Goal: Task Accomplishment & Management: Complete application form

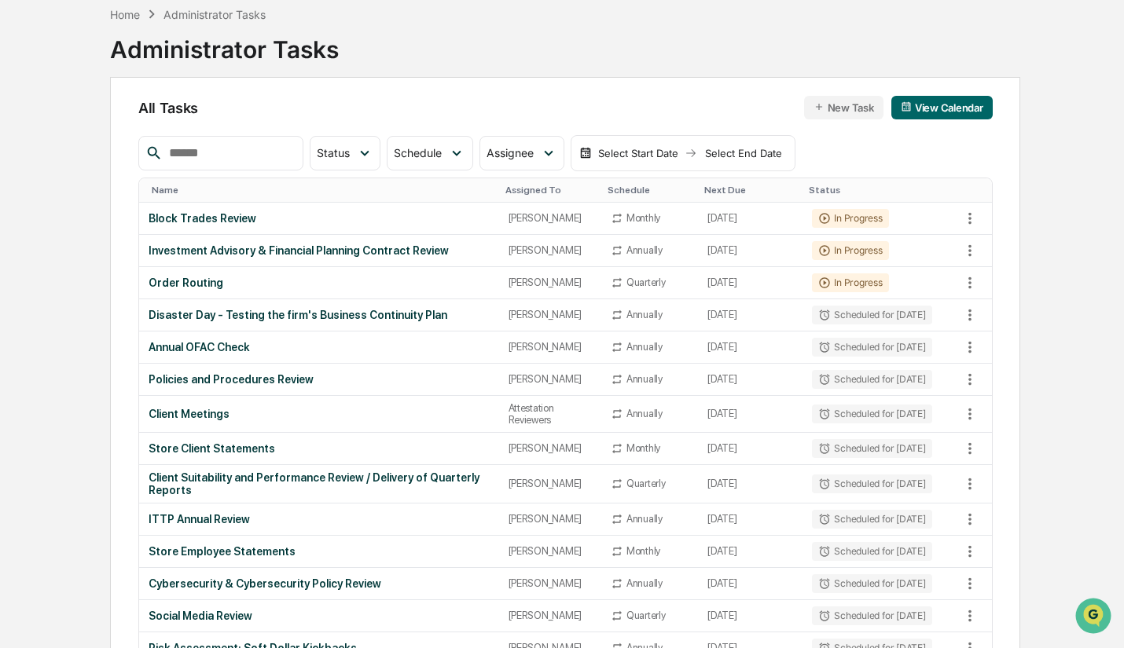
scroll to position [74, 0]
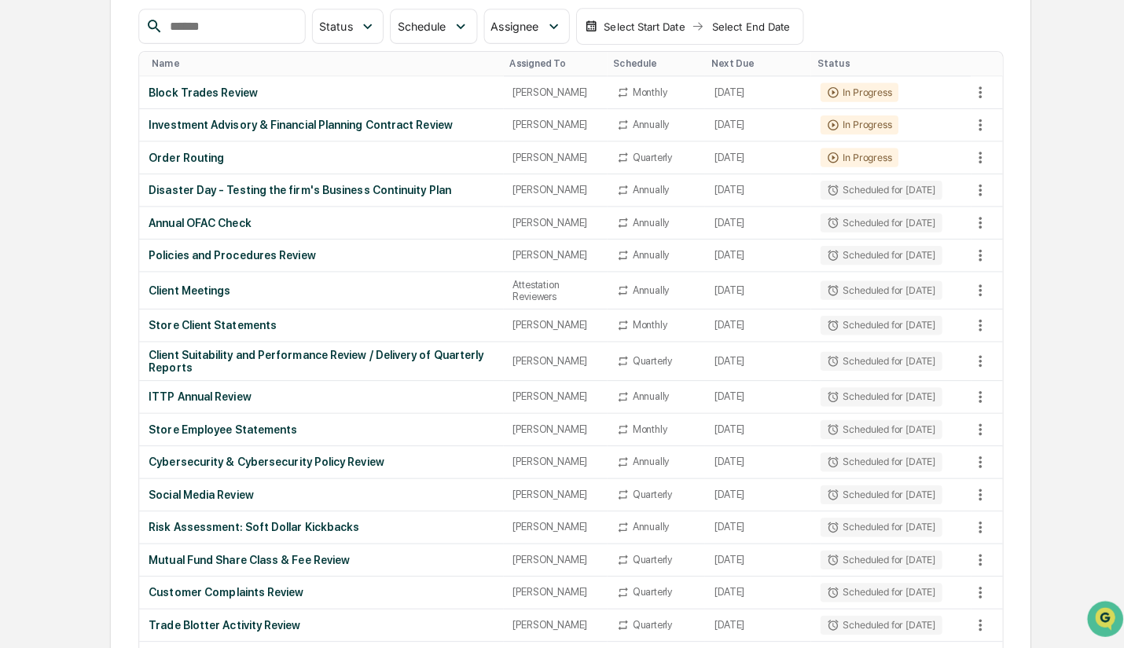
scroll to position [199, 0]
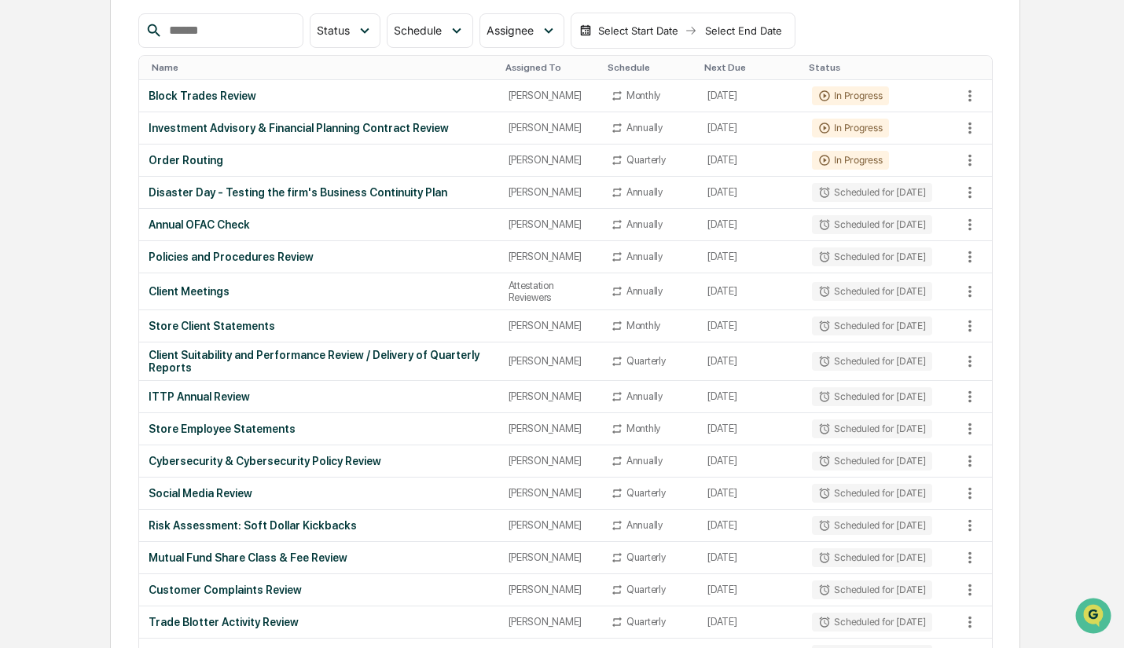
click at [229, 353] on div "Client Suitability and Performance Review / Delivery of Quarterly Reports" at bounding box center [319, 361] width 341 height 25
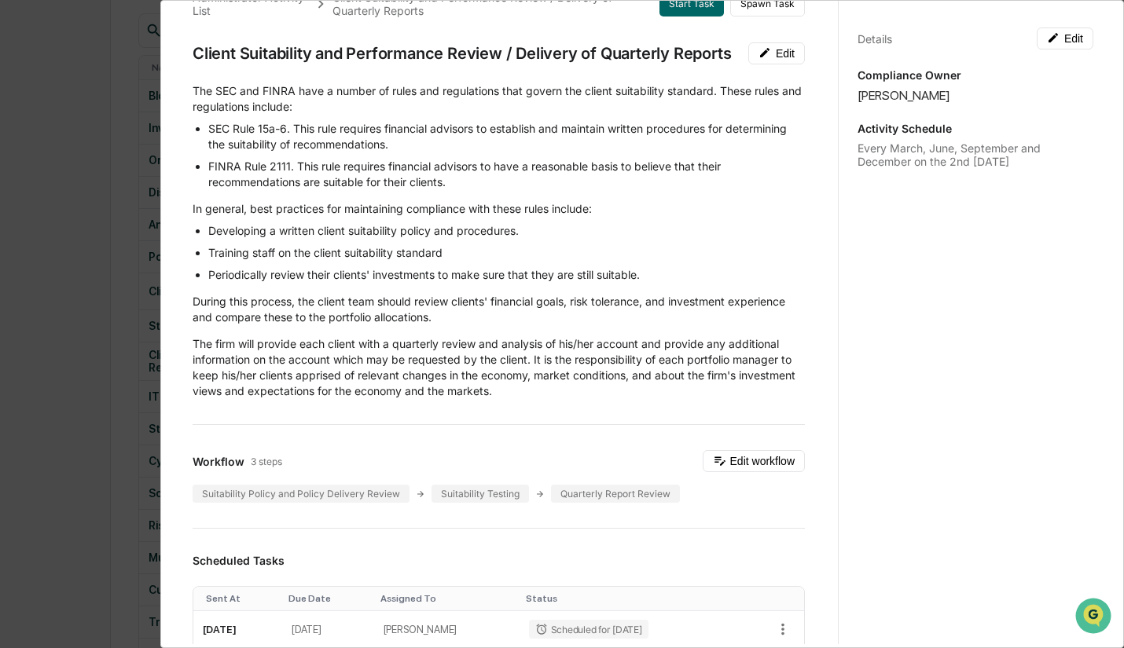
scroll to position [0, 0]
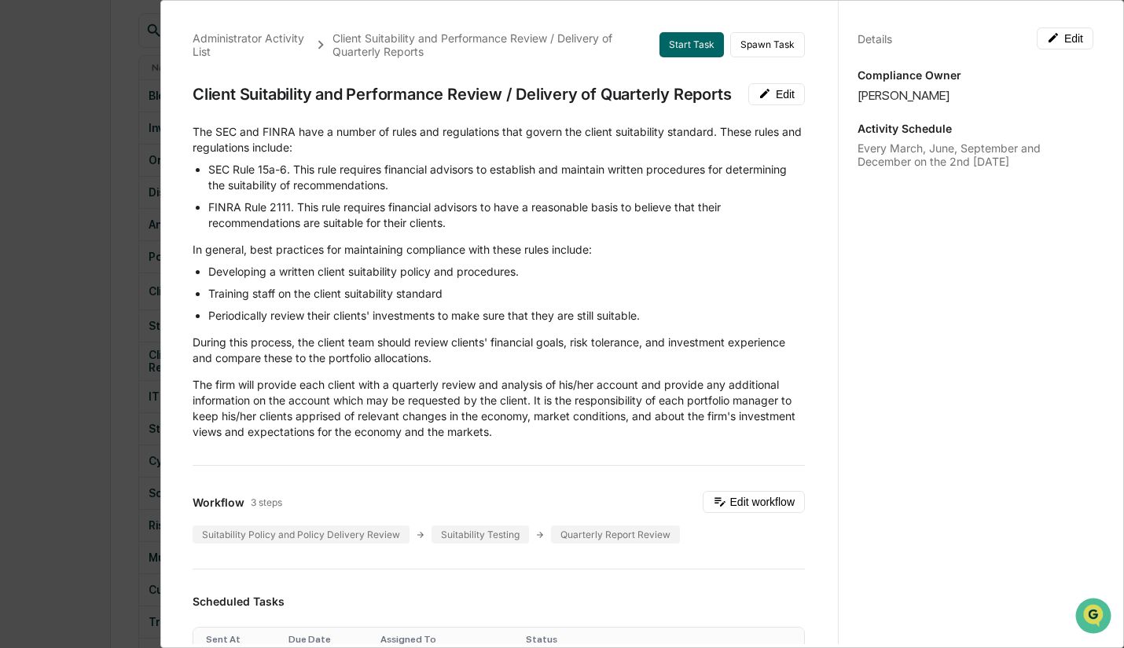
click at [1058, 44] on button "Edit" at bounding box center [1064, 39] width 57 height 22
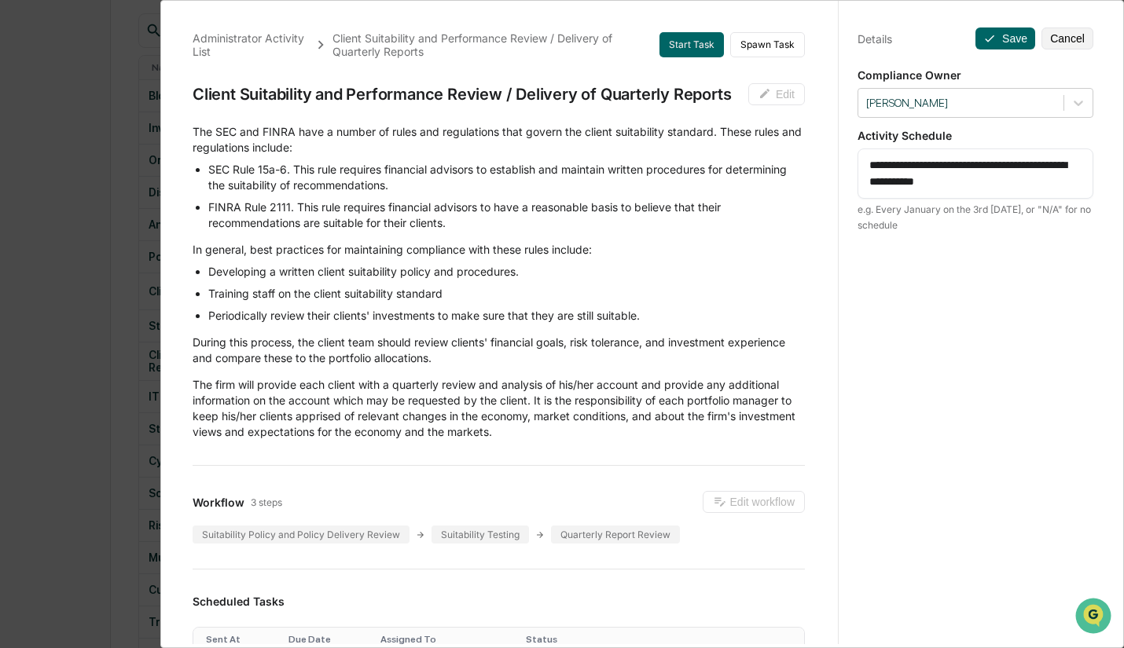
click at [1070, 108] on icon at bounding box center [1078, 103] width 16 height 16
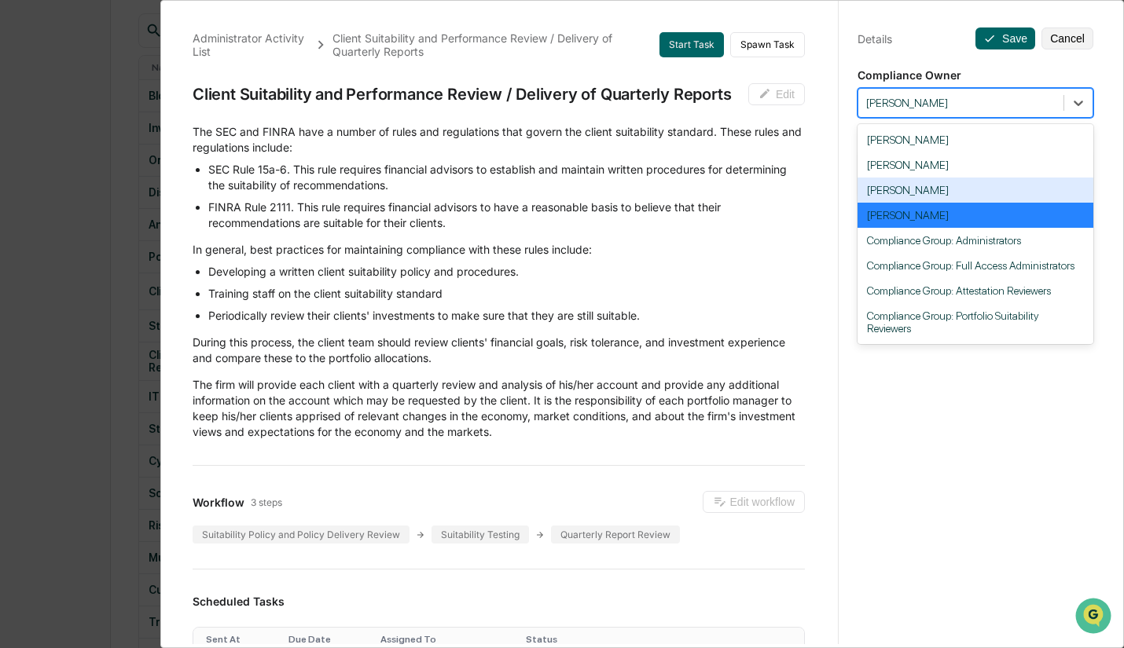
click at [981, 187] on div "[PERSON_NAME]" at bounding box center [975, 190] width 236 height 25
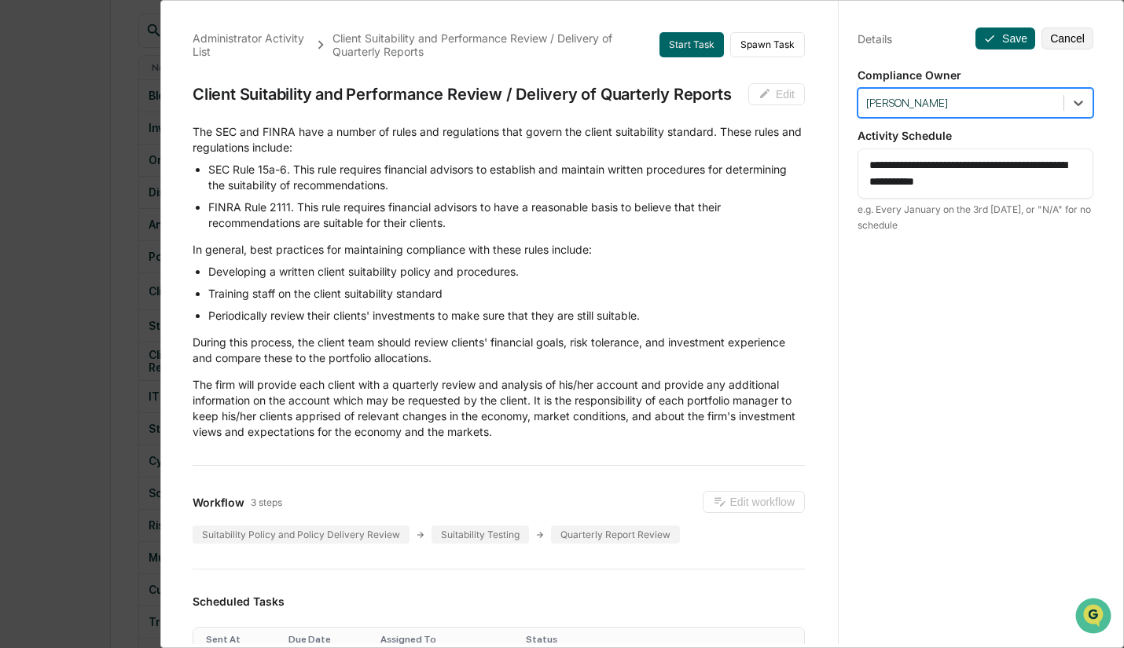
click at [999, 40] on button "Save" at bounding box center [1005, 39] width 60 height 22
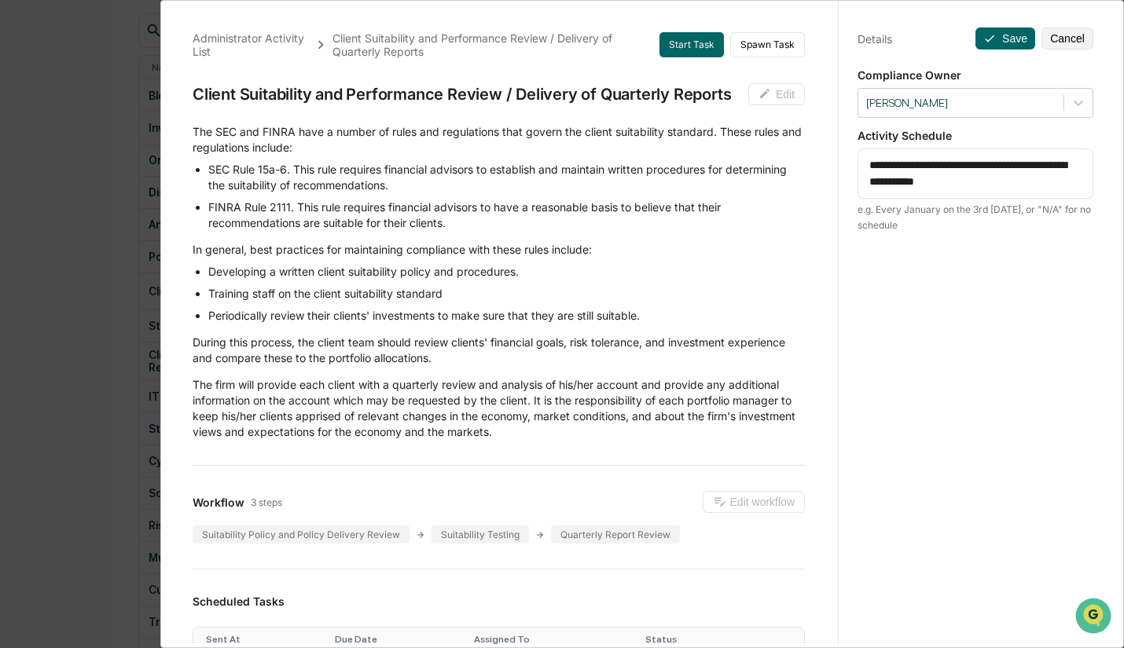
click at [975, 38] on button "Save" at bounding box center [1005, 39] width 60 height 22
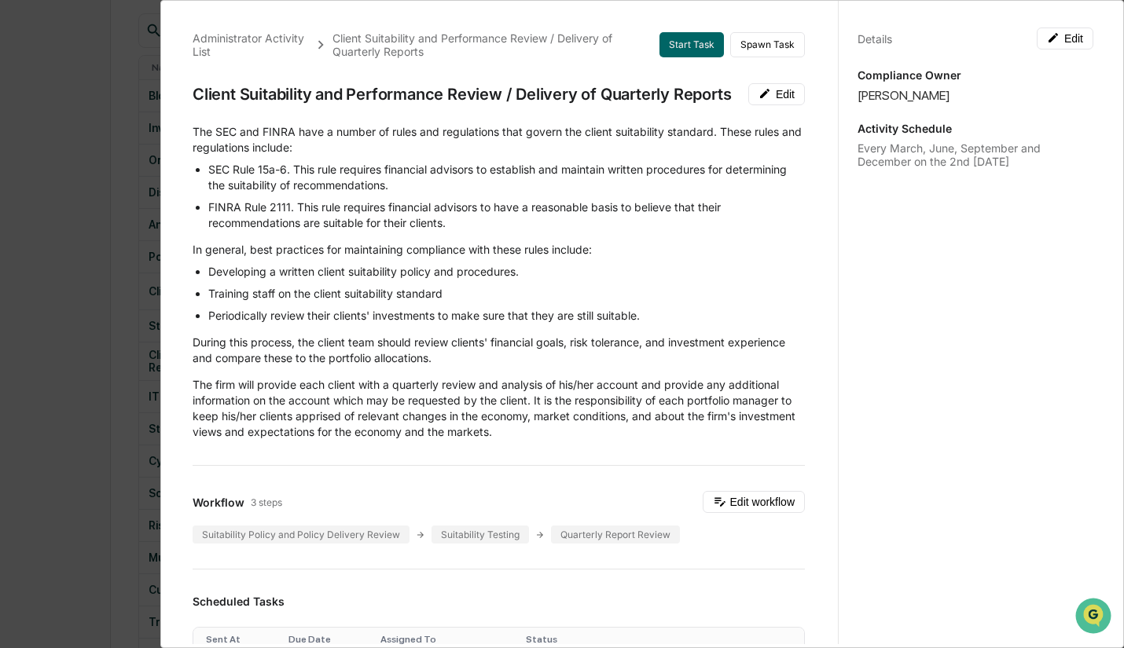
click at [76, 157] on div "Administrator Activity List Client Suitability and Performance Review / Deliver…" at bounding box center [562, 324] width 1124 height 648
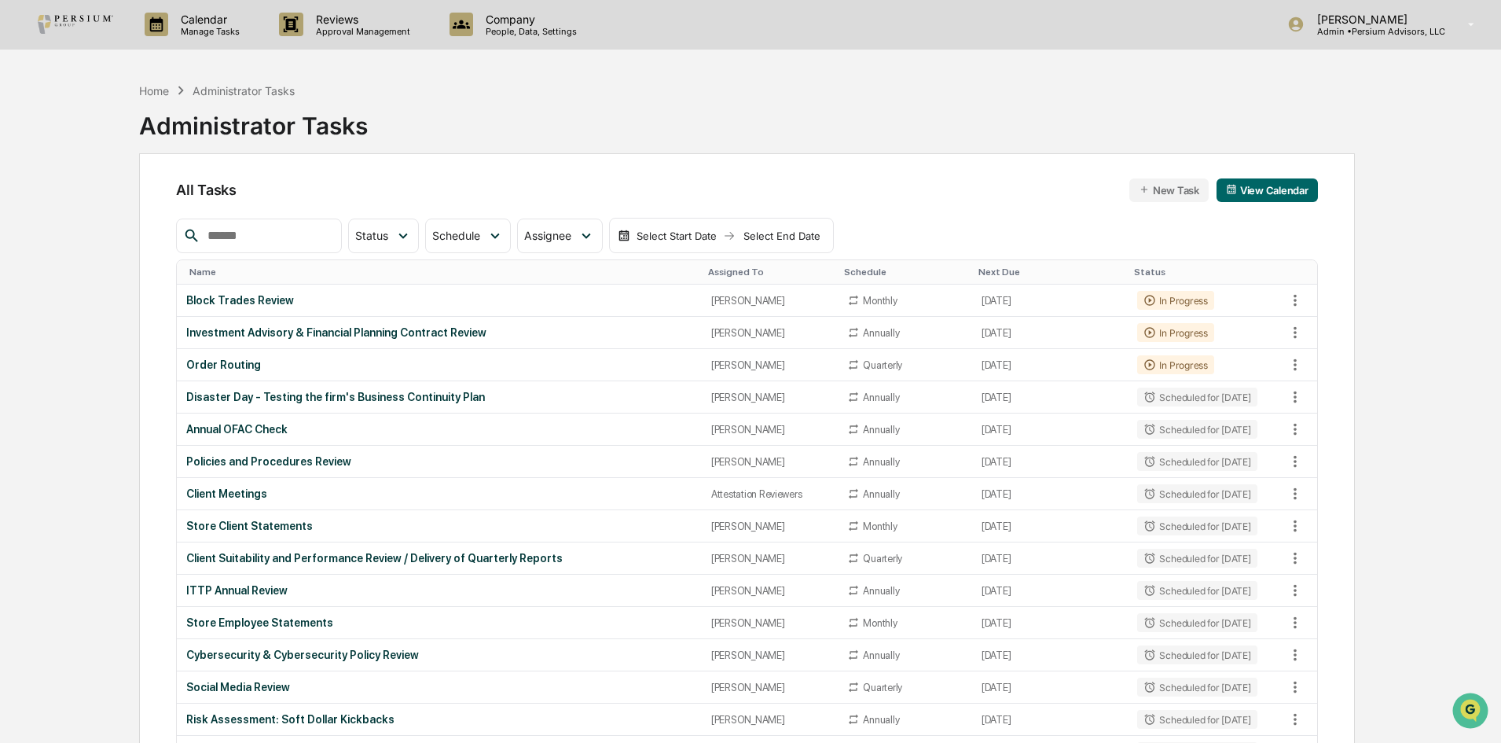
click at [1131, 181] on button "New Task" at bounding box center [1168, 190] width 79 height 24
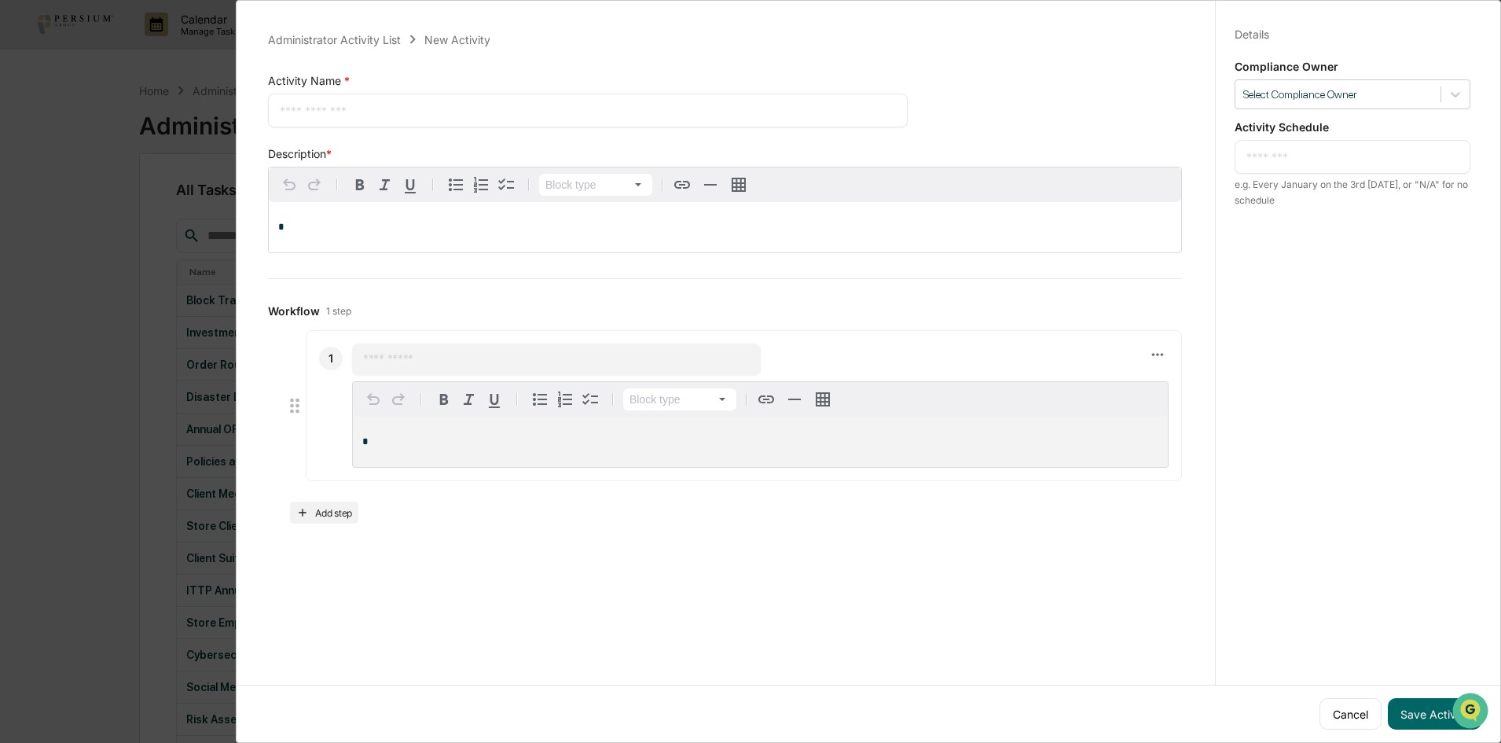
click at [273, 115] on div "* ​" at bounding box center [588, 111] width 640 height 34
click at [336, 94] on div "* ​" at bounding box center [588, 111] width 640 height 34
click at [335, 98] on div "* ​" at bounding box center [588, 111] width 640 height 34
click at [318, 112] on textarea at bounding box center [588, 110] width 616 height 17
drag, startPoint x: 340, startPoint y: 108, endPoint x: 242, endPoint y: 106, distance: 98.2
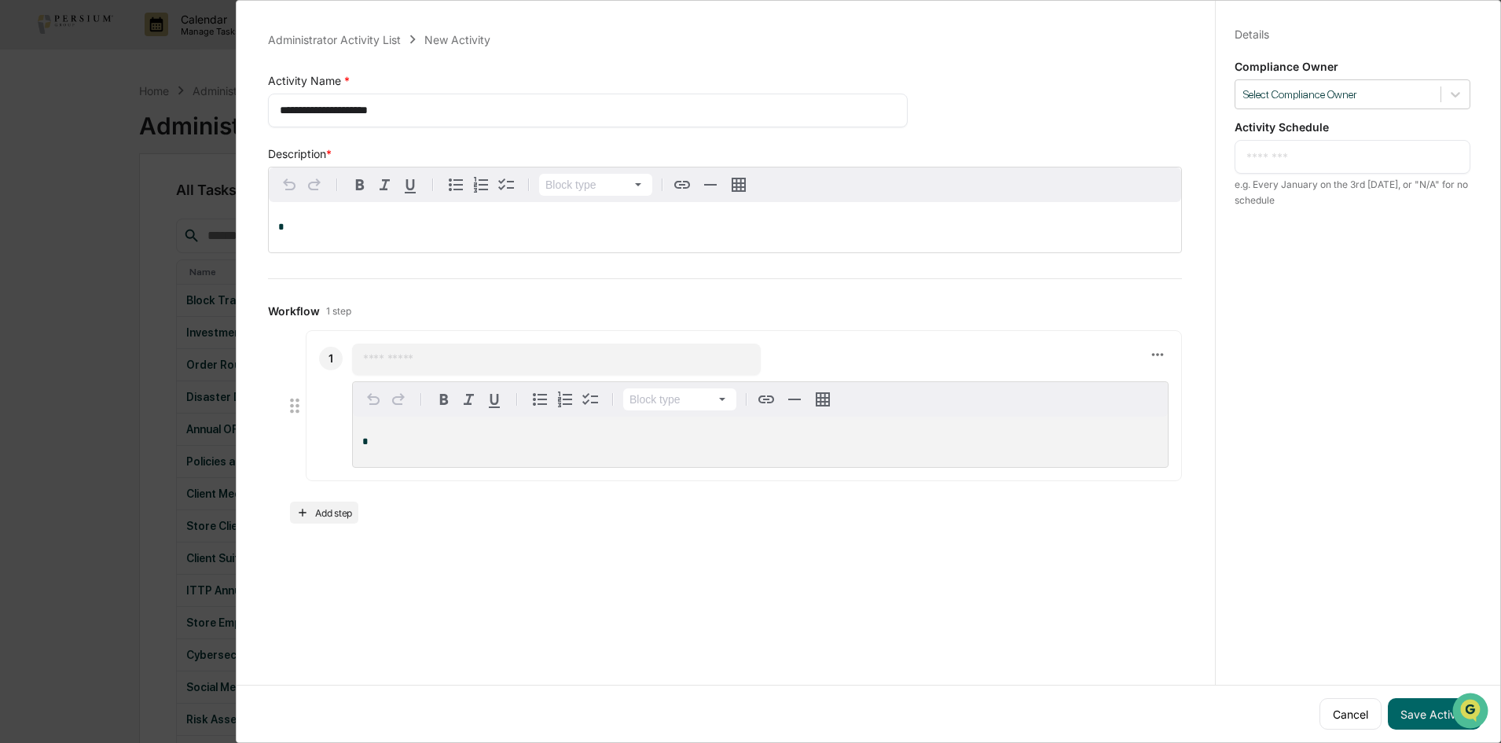
click at [242, 106] on div "**********" at bounding box center [868, 371] width 1265 height 743
type textarea "**********"
click at [369, 226] on p "*" at bounding box center [724, 227] width 893 height 11
click at [430, 367] on input "text" at bounding box center [556, 359] width 387 height 16
click at [1131, 87] on div at bounding box center [1337, 94] width 189 height 15
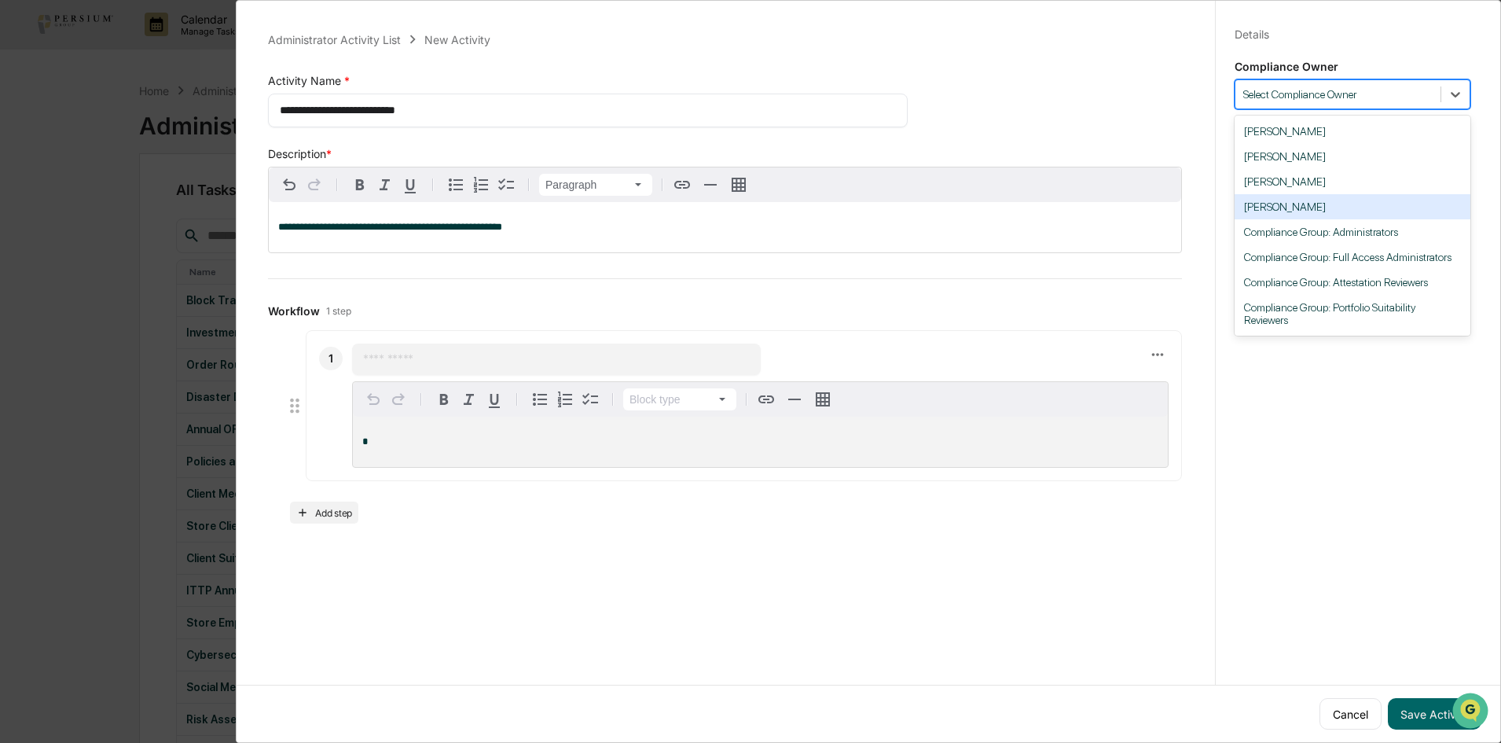
click at [1131, 205] on div "[PERSON_NAME]" at bounding box center [1352, 206] width 236 height 25
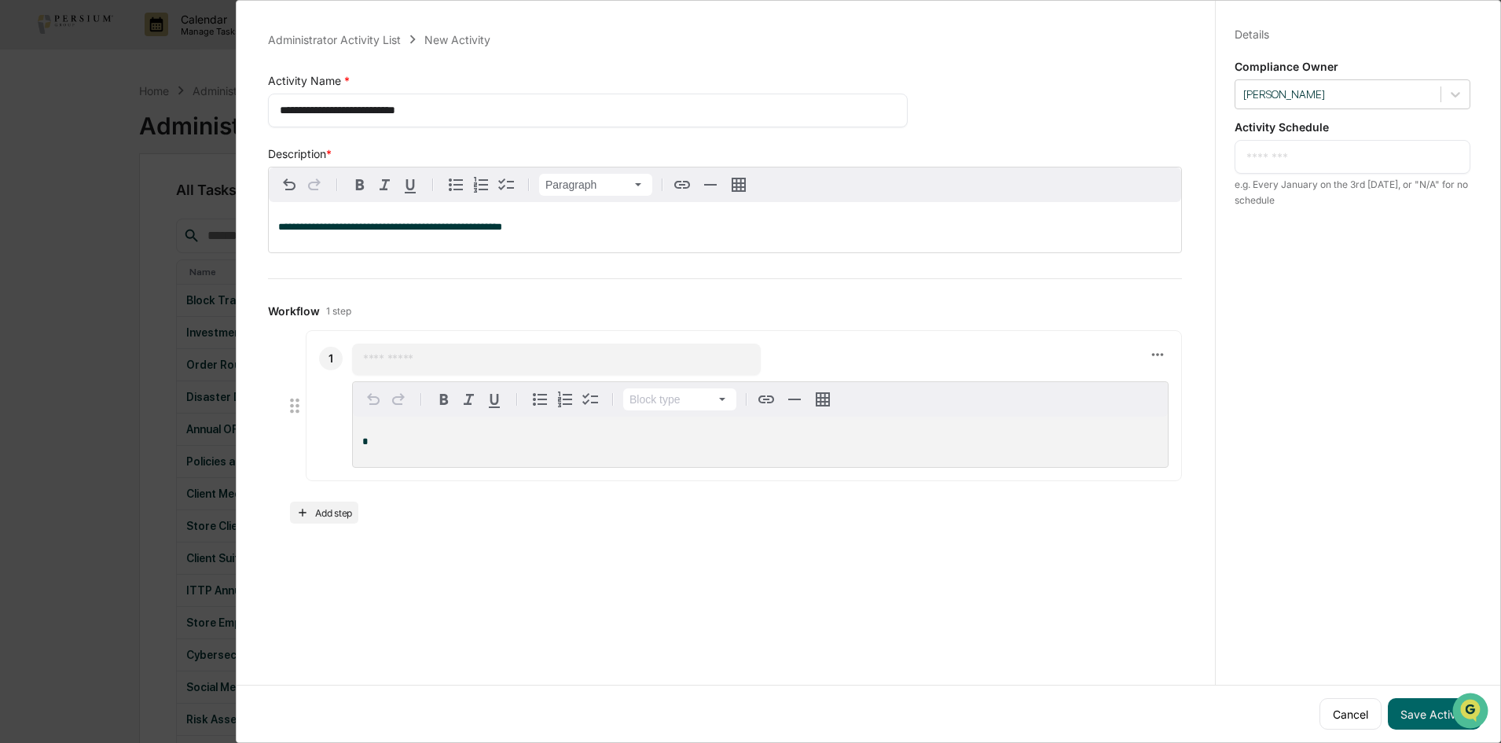
click at [395, 362] on input "text" at bounding box center [556, 359] width 387 height 16
type input "**********"
click at [453, 442] on p "*" at bounding box center [760, 441] width 796 height 11
click at [497, 468] on span "**********" at bounding box center [476, 462] width 228 height 10
click at [677, 465] on p "**********" at bounding box center [760, 462] width 796 height 11
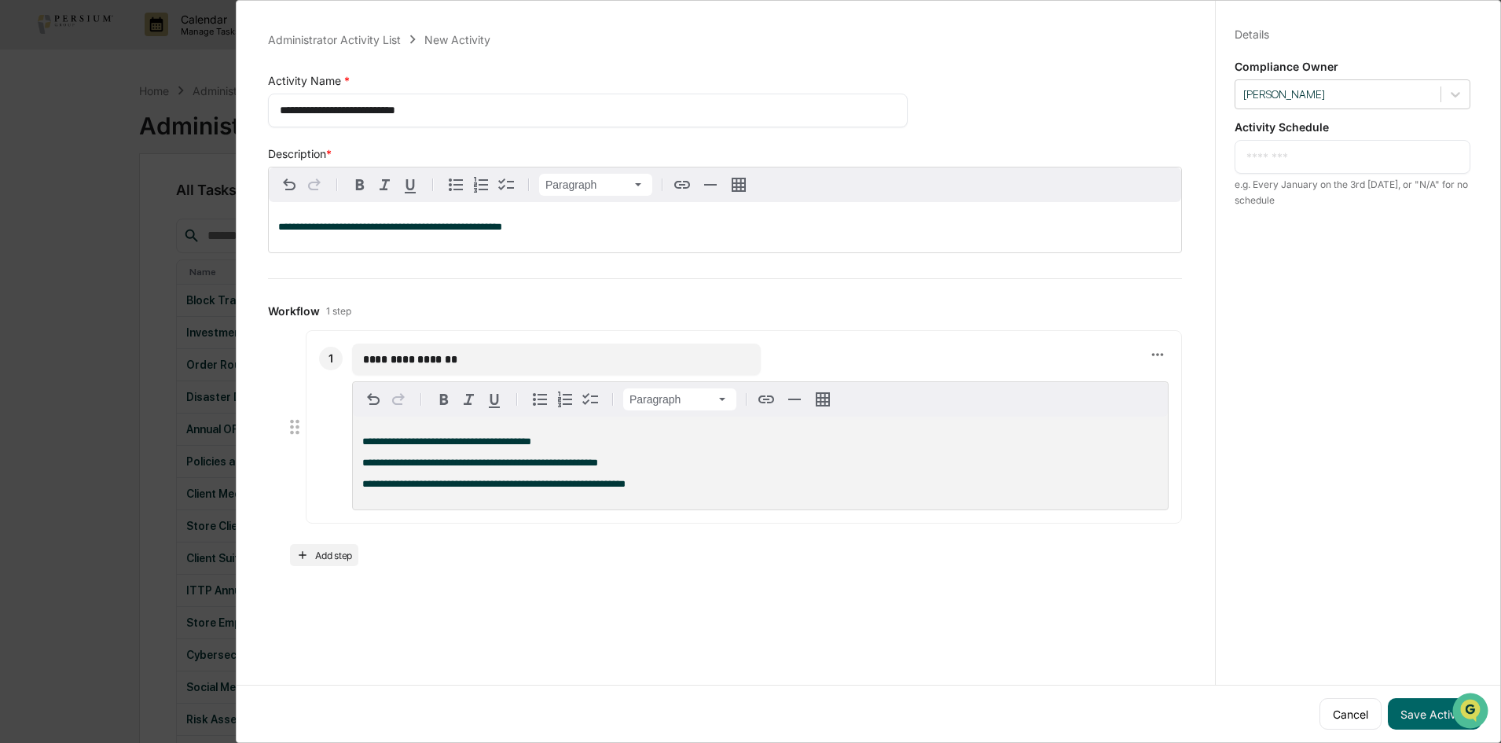
click at [1131, 160] on textarea at bounding box center [1352, 157] width 212 height 17
type textarea "**********"
click at [1131, 647] on button "Save Activity" at bounding box center [1435, 713] width 94 height 31
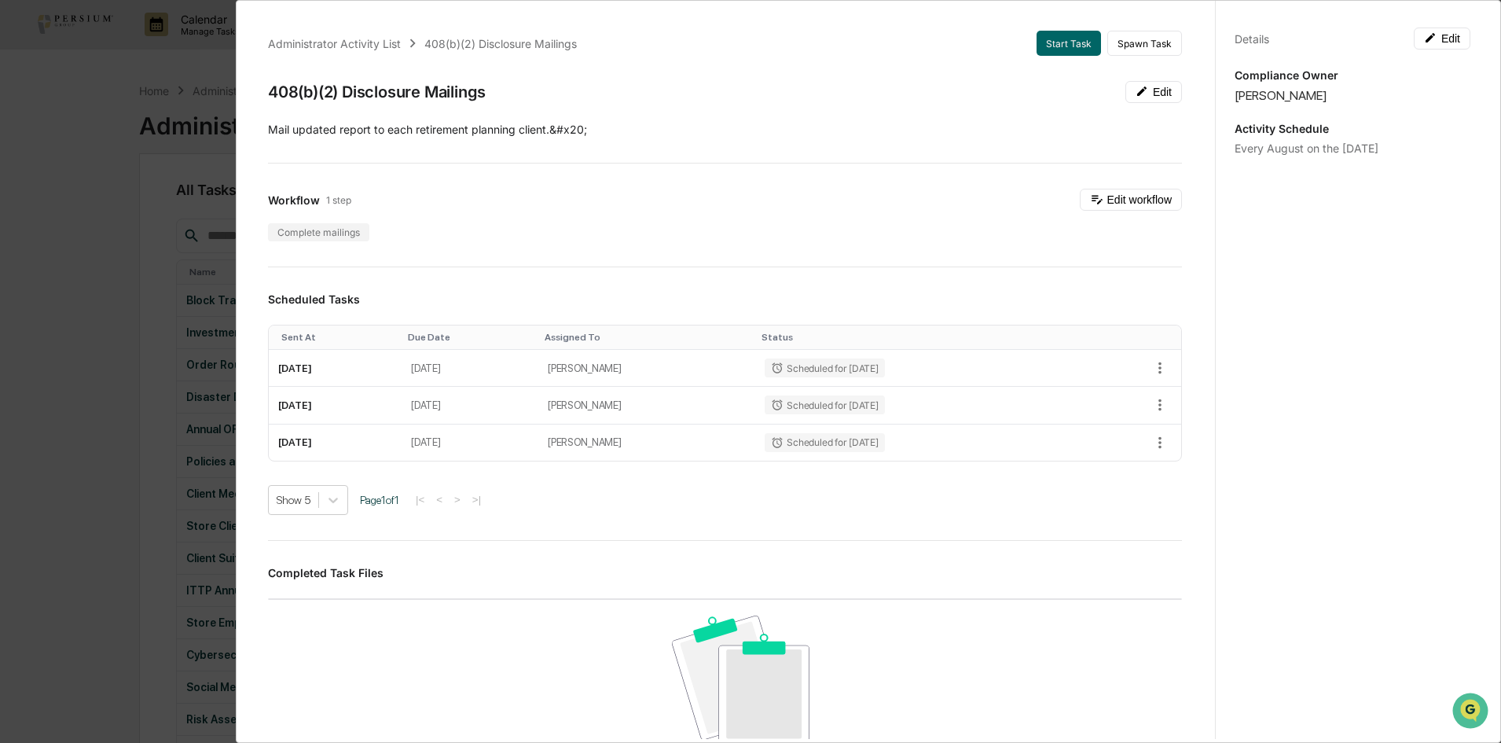
click at [130, 431] on div "Administrator Activity List 408(b)(2) Disclosure Mailings Start Task Spawn Task…" at bounding box center [750, 371] width 1501 height 743
